Goal: Task Accomplishment & Management: Manage account settings

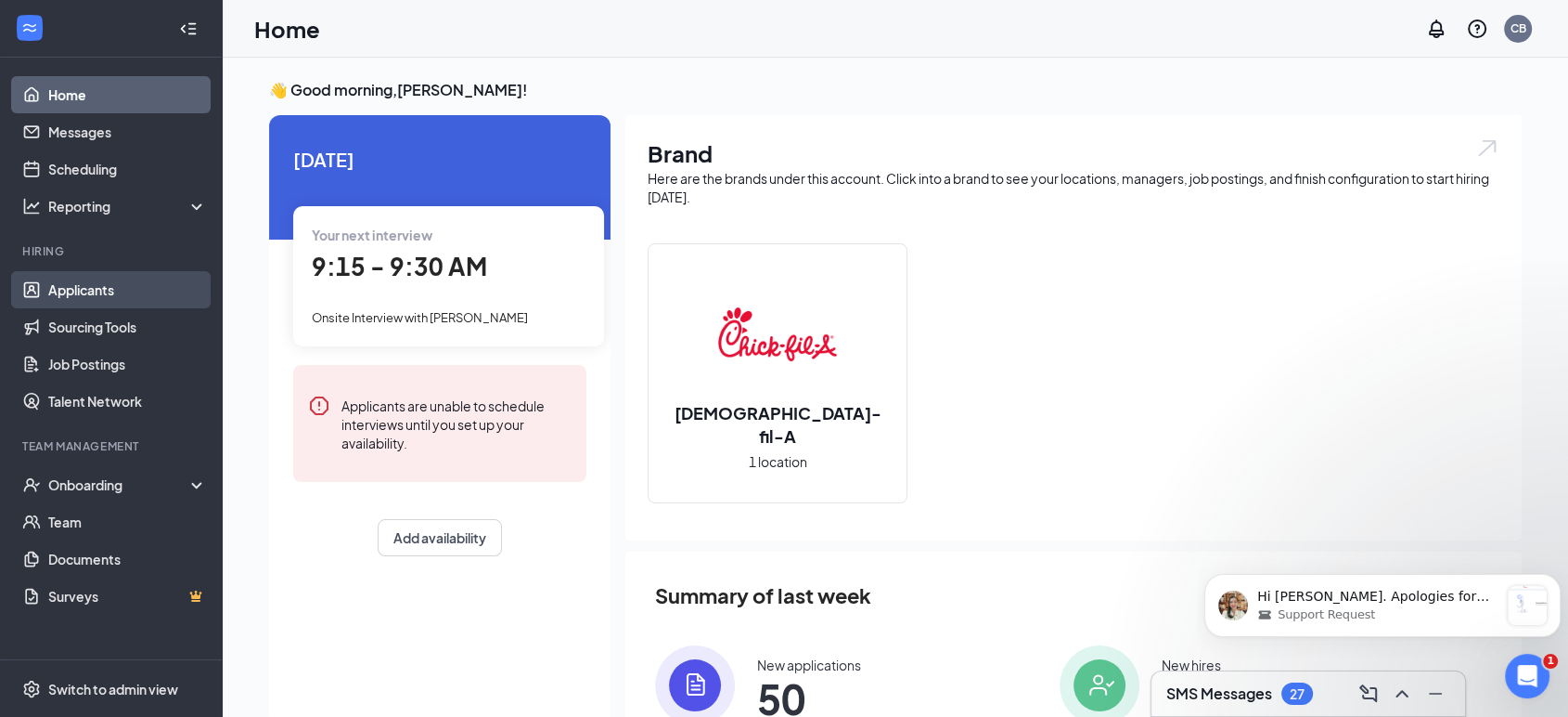
click at [89, 290] on link "Applicants" at bounding box center [127, 290] width 159 height 37
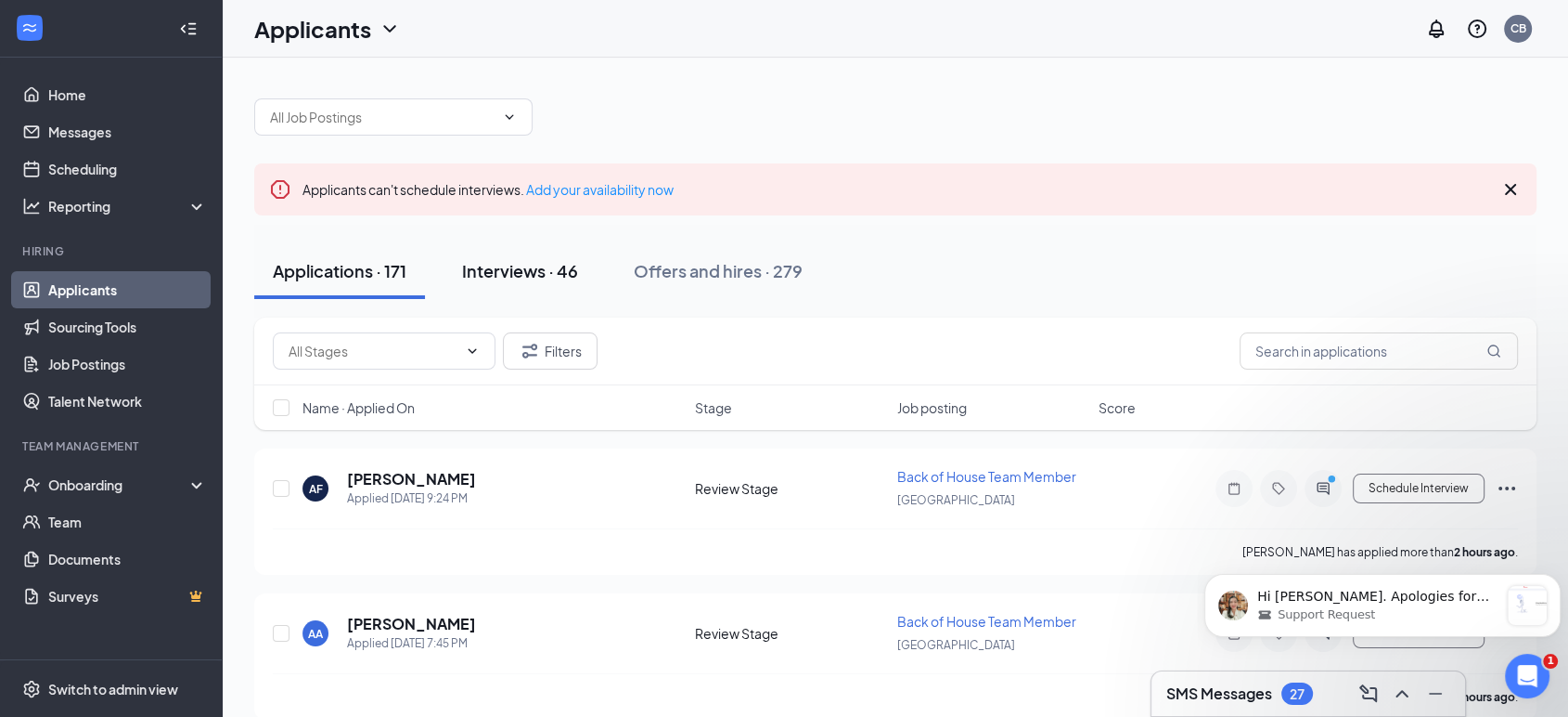
click at [550, 270] on div "Interviews · 46" at bounding box center [520, 270] width 116 height 23
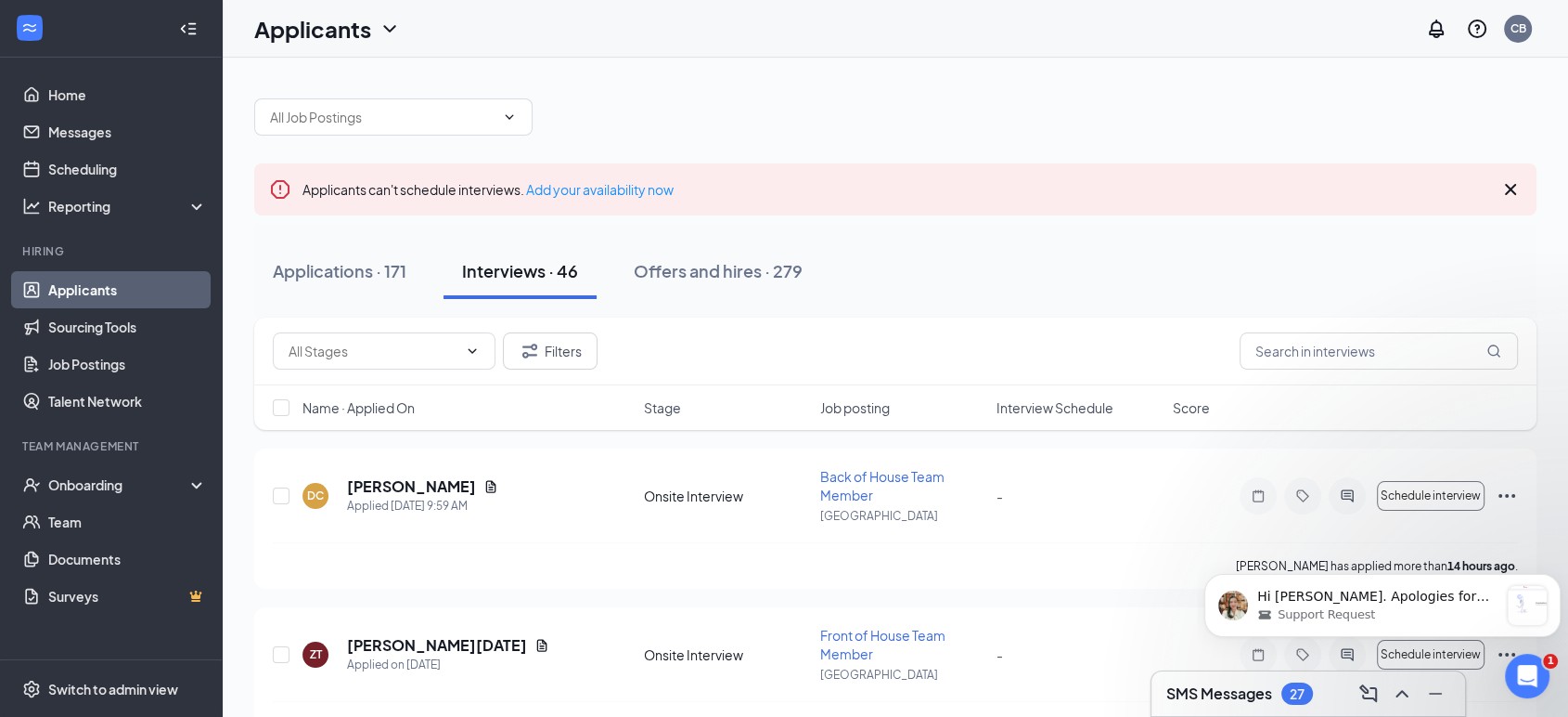
click at [1014, 405] on span "Interview Schedule" at bounding box center [1056, 408] width 117 height 19
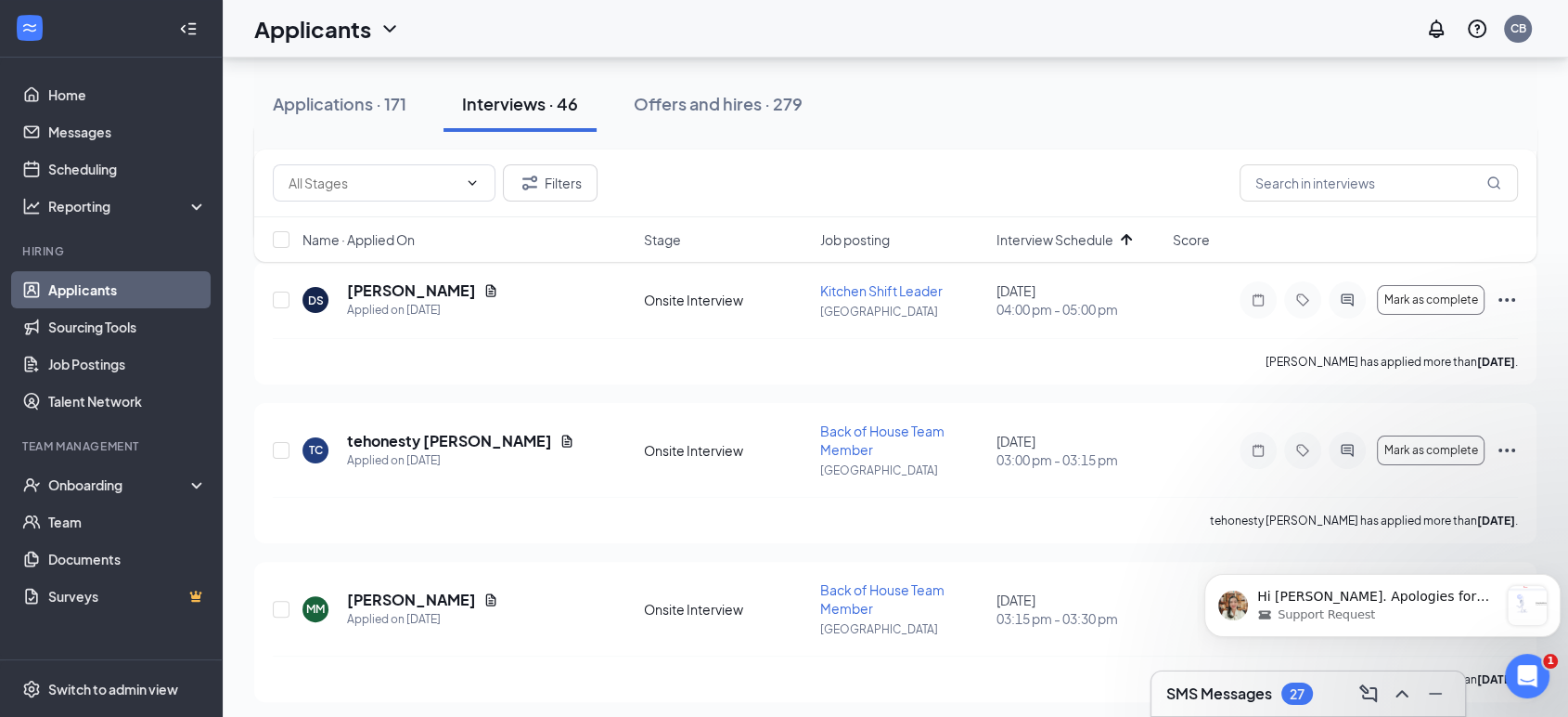
scroll to position [416, 0]
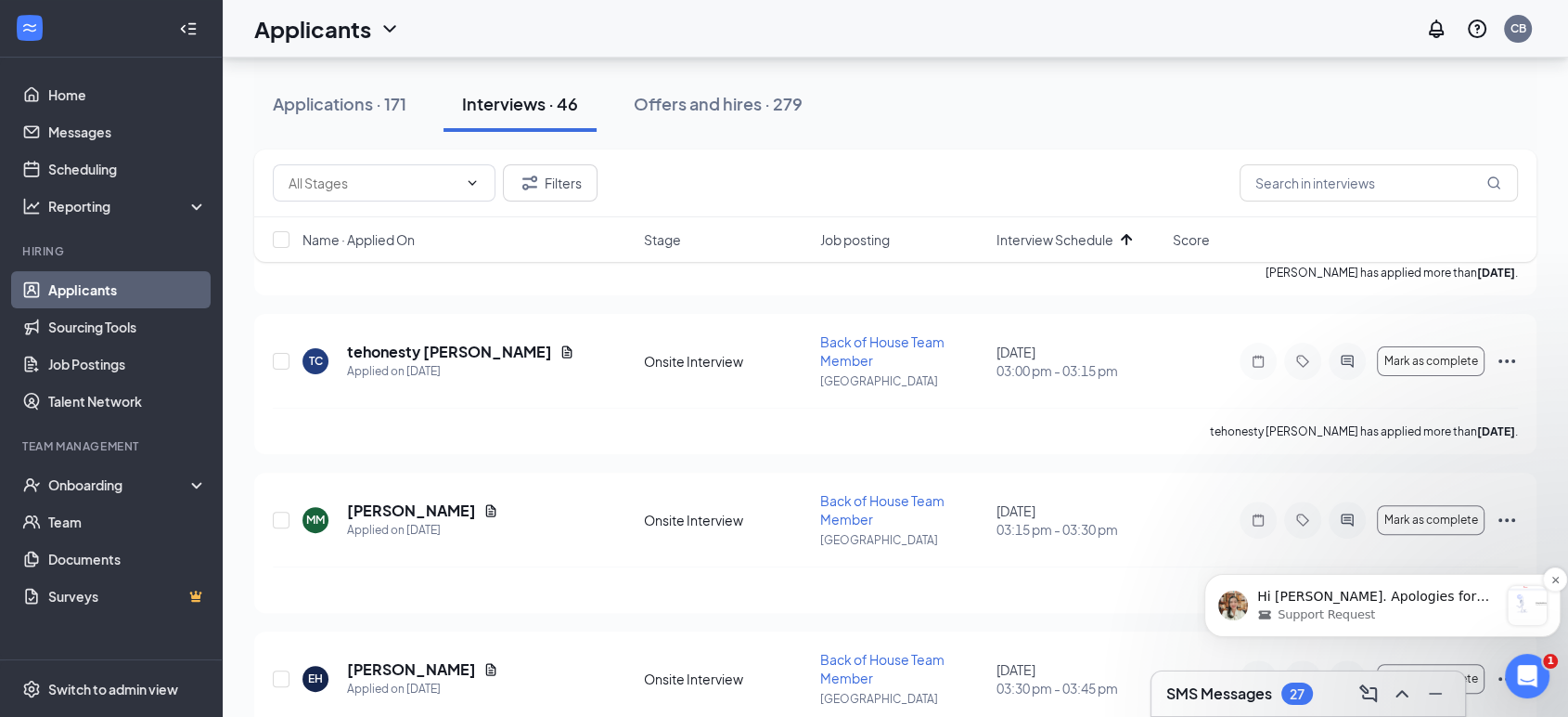
click at [1394, 589] on p "Hi [PERSON_NAME]. Apologies for not immediately getting back on to this. I was …" at bounding box center [1379, 597] width 241 height 19
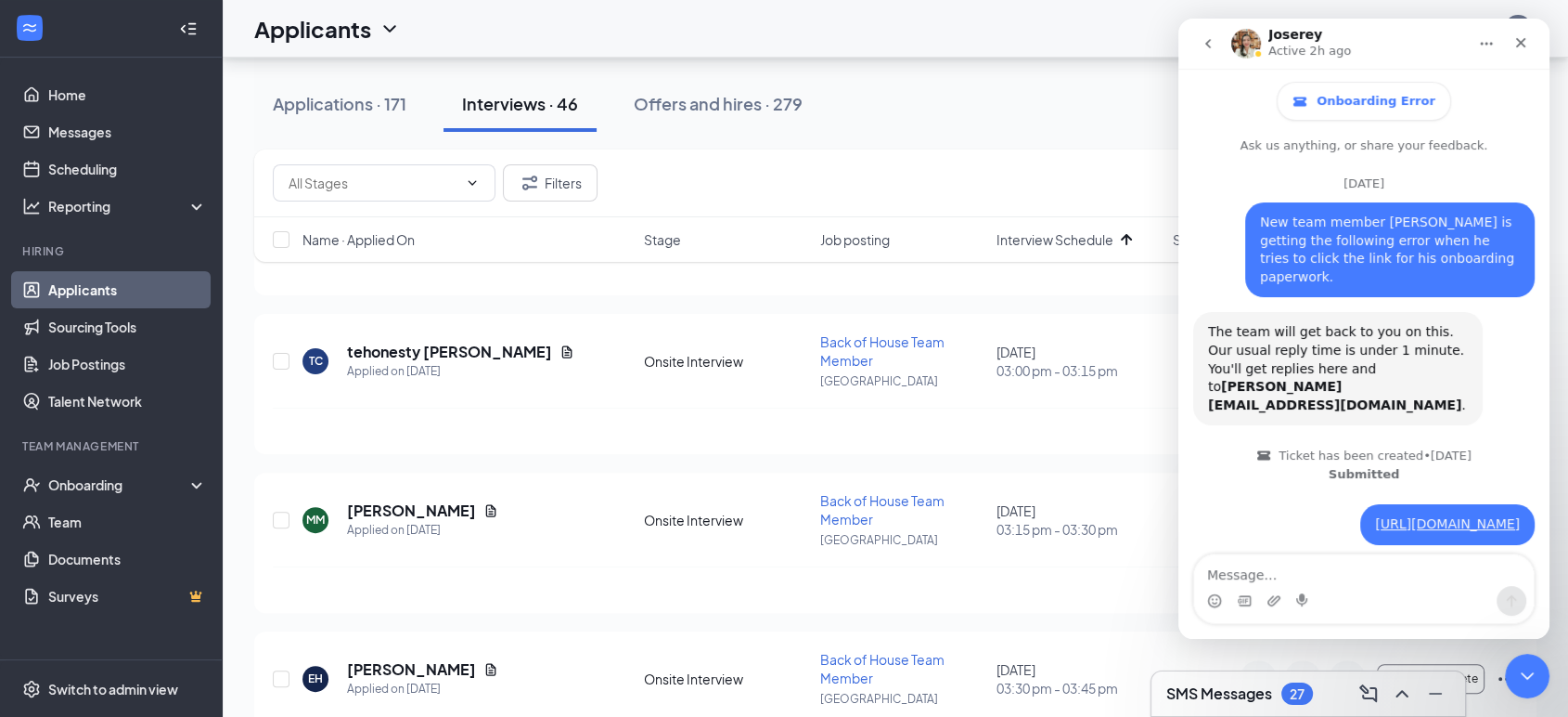
scroll to position [133, 0]
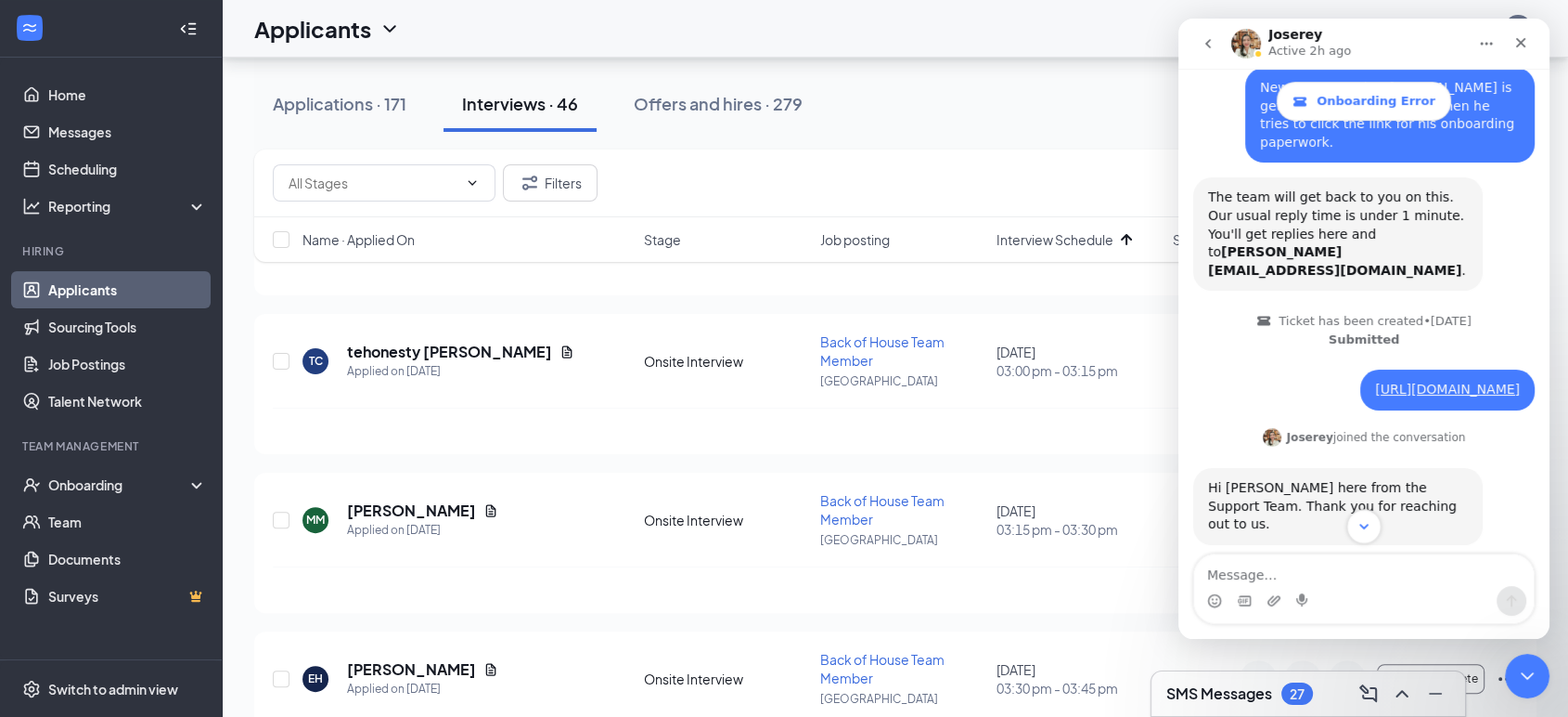
click at [1361, 529] on icon "Scroll to bottom" at bounding box center [1364, 527] width 17 height 17
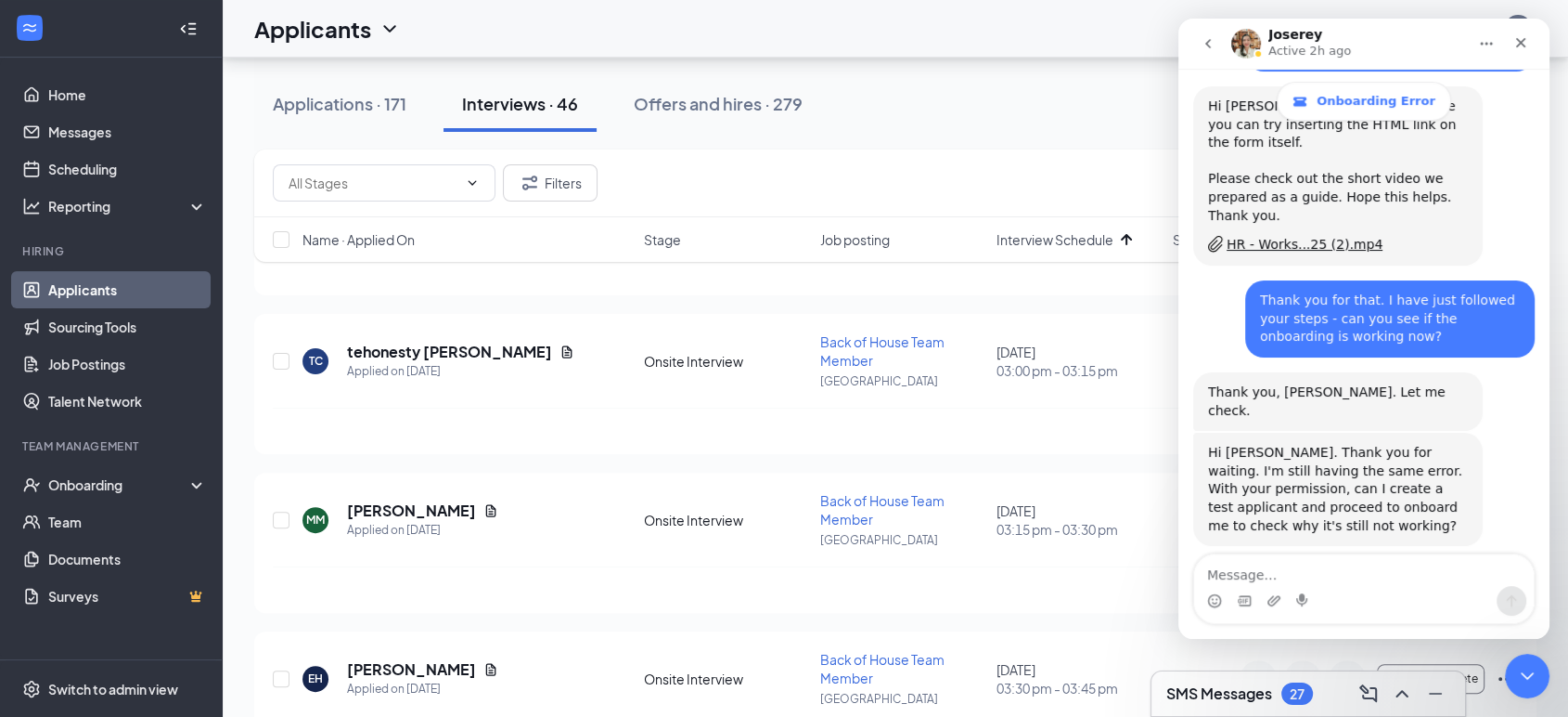
scroll to position [7234, 0]
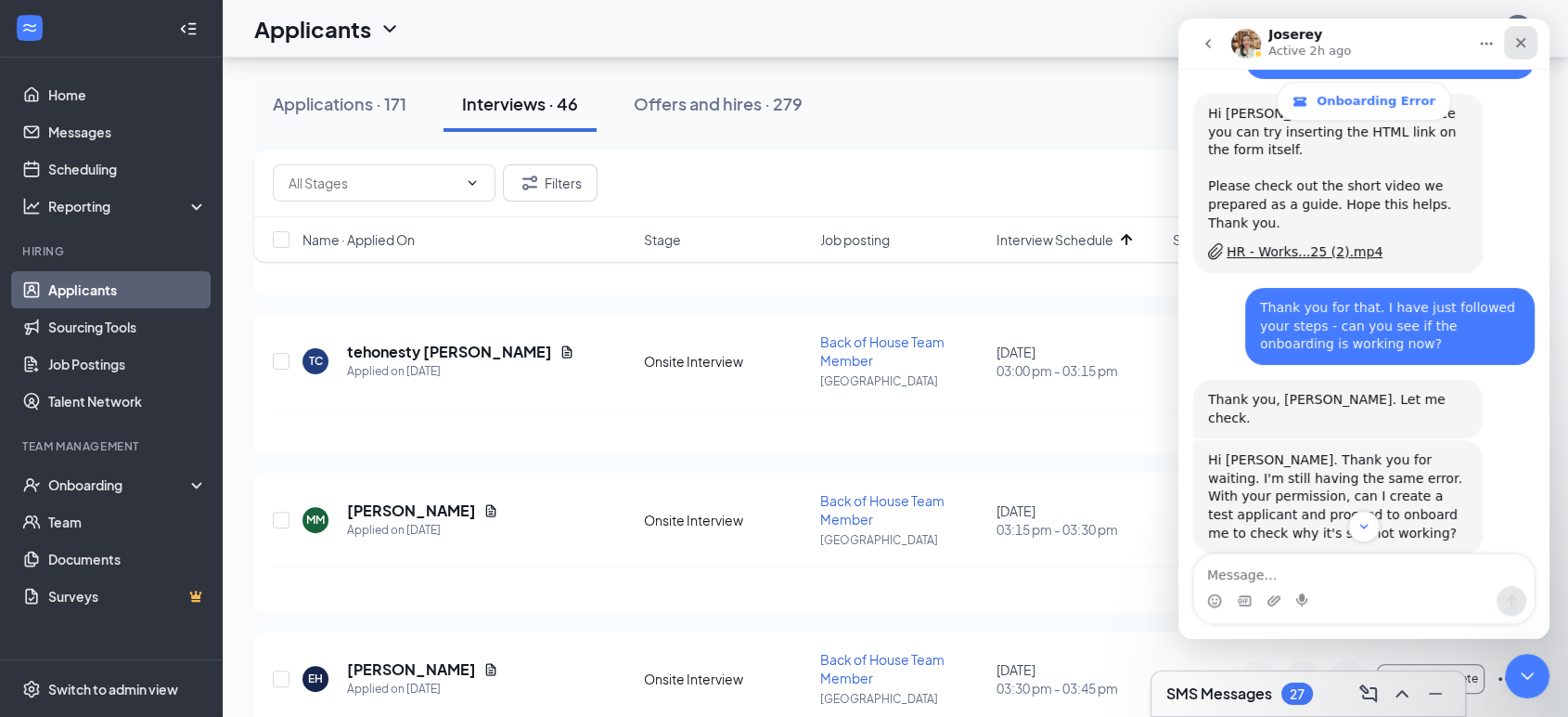
click at [1533, 33] on div "Close" at bounding box center [1521, 43] width 33 height 33
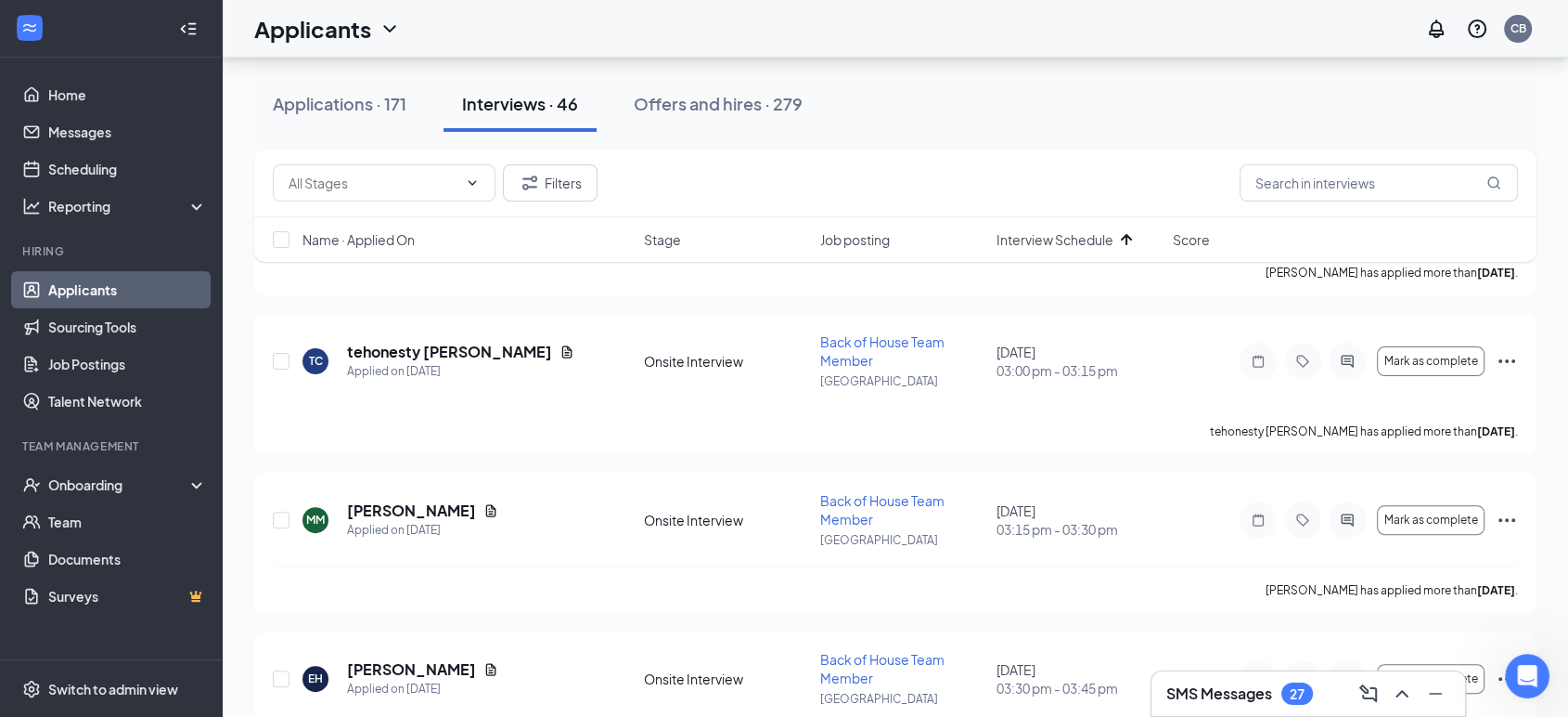
scroll to position [7390, 0]
